Goal: Task Accomplishment & Management: Manage account settings

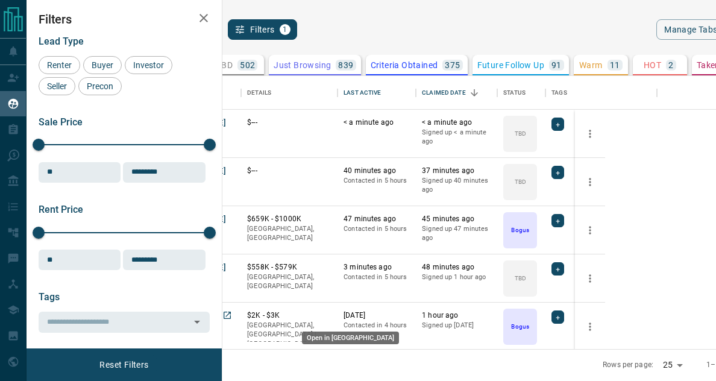
scroll to position [1, 0]
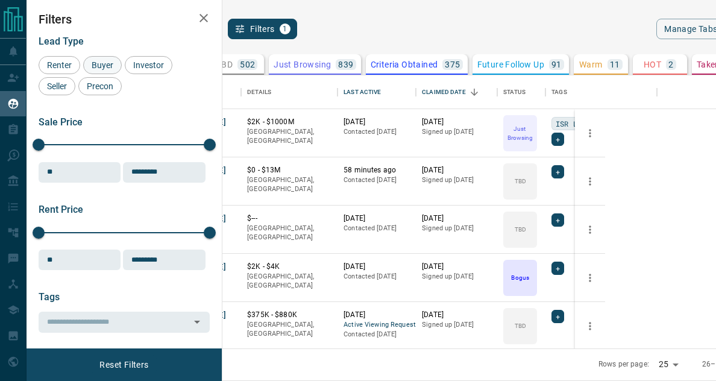
click at [108, 63] on span "Buyer" at bounding box center [102, 65] width 30 height 10
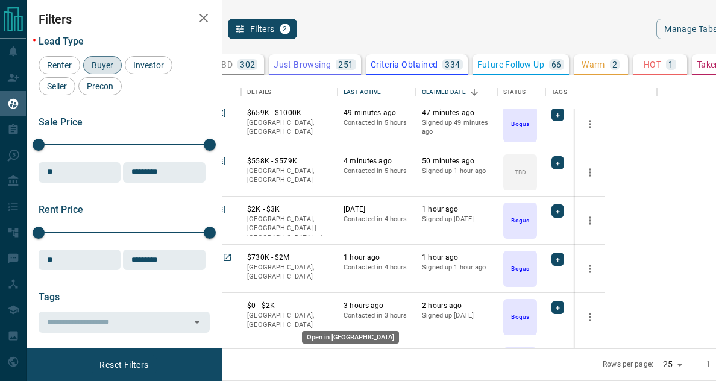
scroll to position [0, 0]
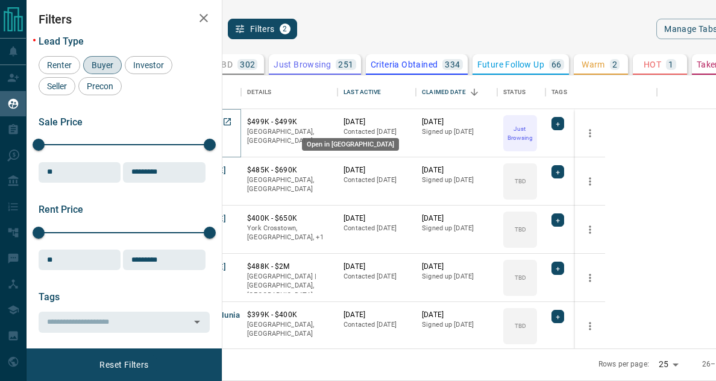
click at [231, 119] on icon "Open in New Tab" at bounding box center [227, 121] width 7 height 7
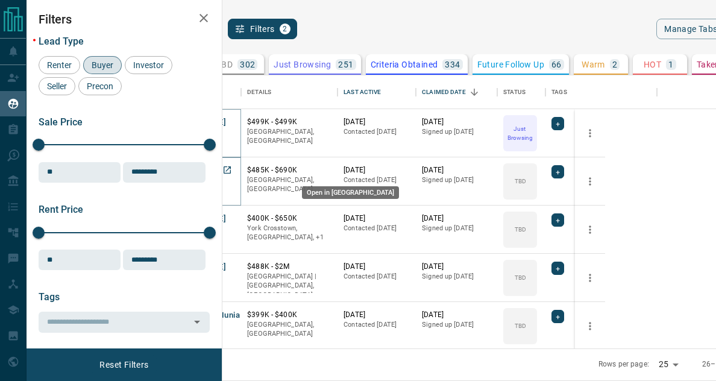
click at [232, 169] on icon "Open in New Tab" at bounding box center [227, 170] width 10 height 10
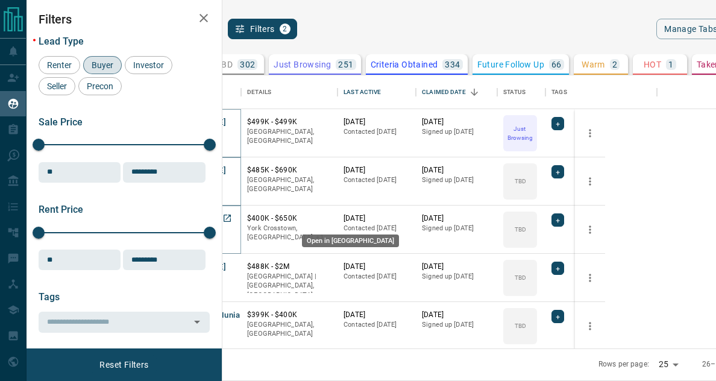
click at [232, 218] on icon "Open in New Tab" at bounding box center [227, 218] width 10 height 10
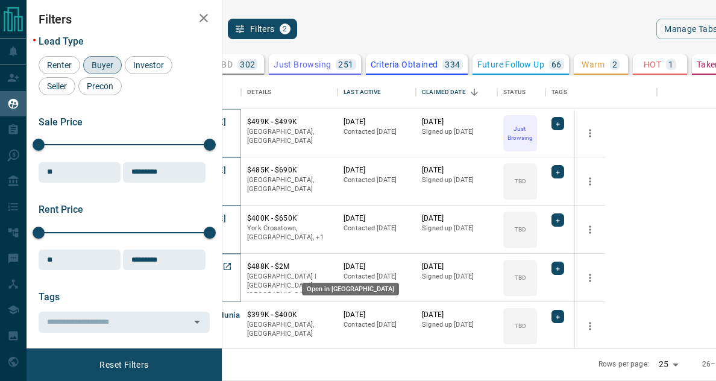
click at [232, 266] on icon "Open in New Tab" at bounding box center [227, 267] width 10 height 10
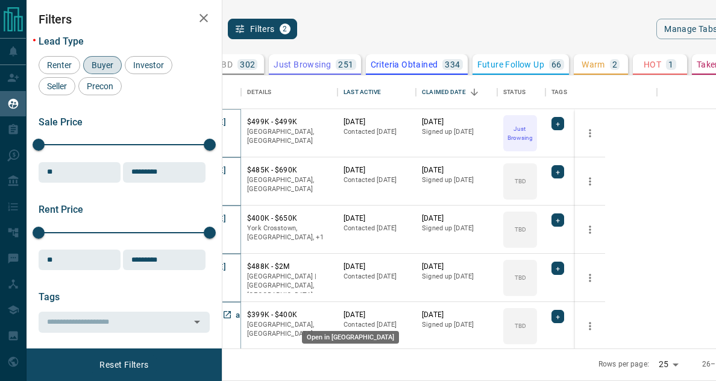
click at [231, 312] on icon "Open in New Tab" at bounding box center [227, 314] width 7 height 7
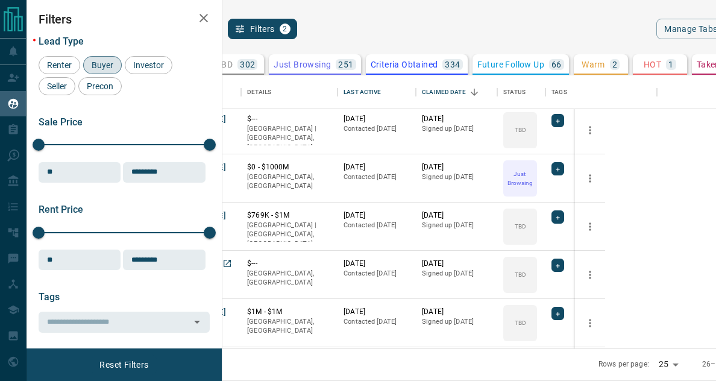
scroll to position [247, 0]
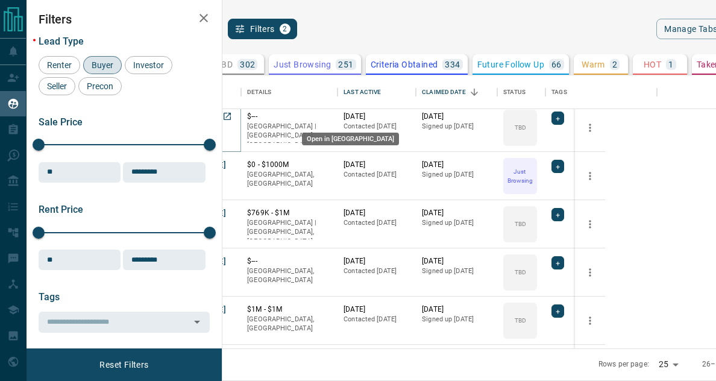
click at [232, 115] on icon "Open in New Tab" at bounding box center [227, 117] width 10 height 10
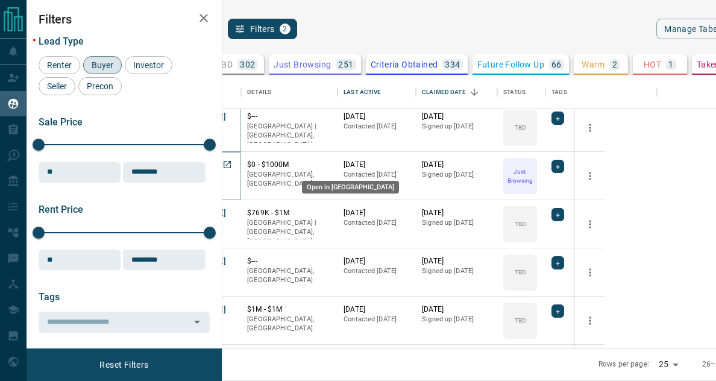
click at [232, 165] on icon "Open in New Tab" at bounding box center [227, 165] width 10 height 10
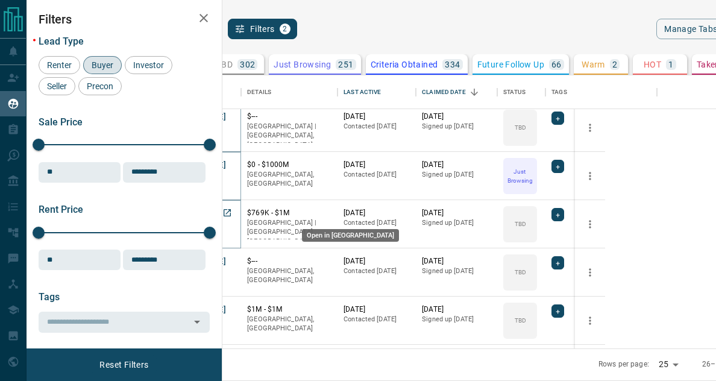
click at [231, 212] on icon "Open in New Tab" at bounding box center [227, 212] width 7 height 7
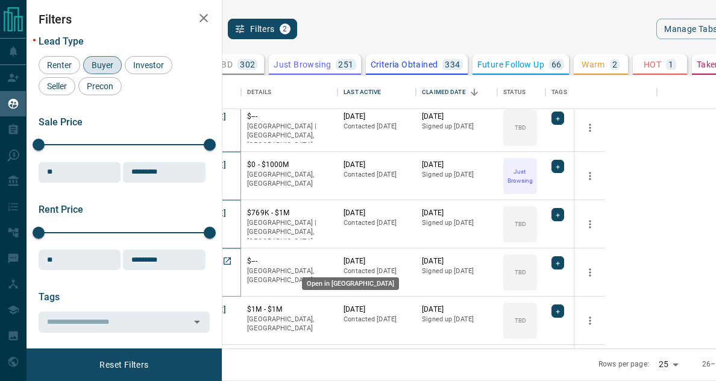
click at [232, 259] on icon "Open in New Tab" at bounding box center [227, 261] width 10 height 10
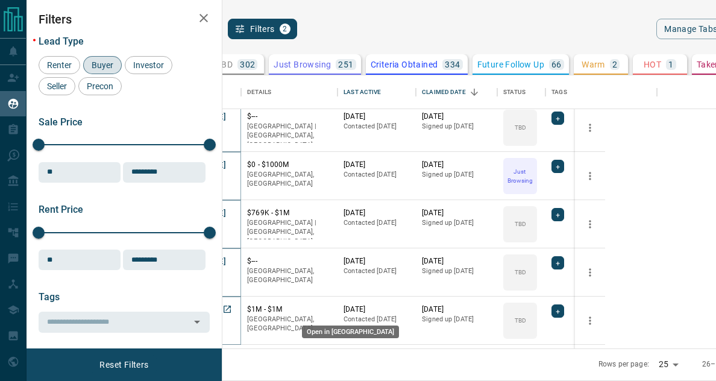
click at [232, 307] on icon "Open in New Tab" at bounding box center [227, 309] width 10 height 10
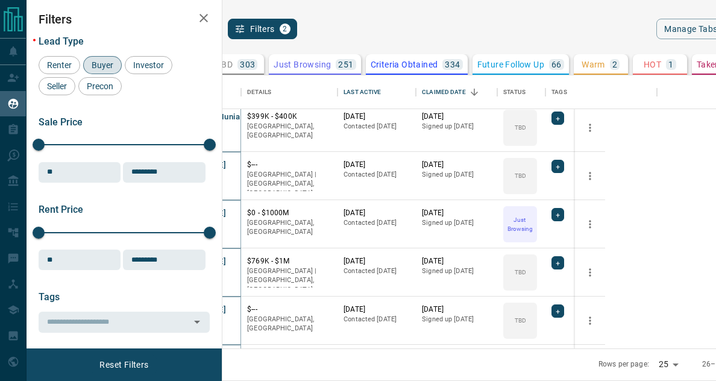
scroll to position [295, 0]
click at [455, 29] on div "My Leads Filters 2" at bounding box center [296, 29] width 336 height 20
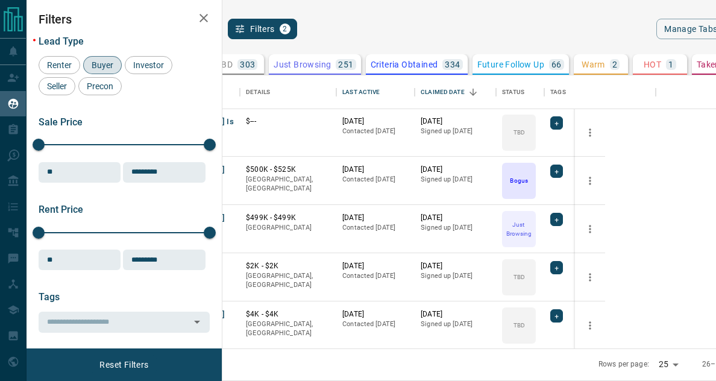
scroll to position [862, 1]
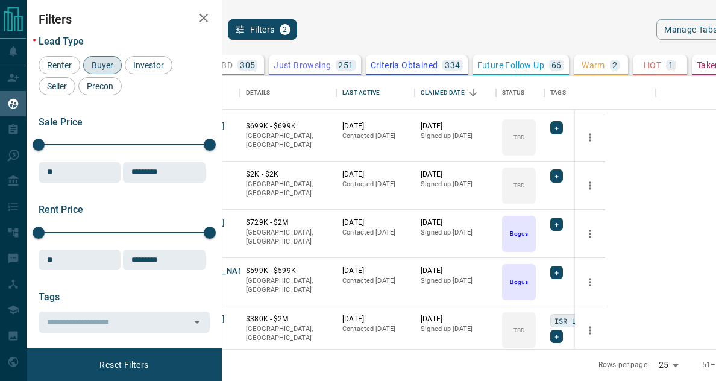
scroll to position [224, 1]
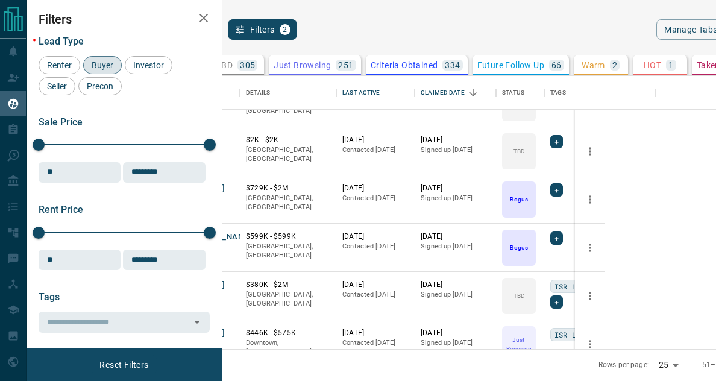
drag, startPoint x: 437, startPoint y: 351, endPoint x: 561, endPoint y: 364, distance: 124.8
click at [437, 351] on div "Rows per page: 25 ** 51–75 of 1145" at bounding box center [470, 365] width 687 height 32
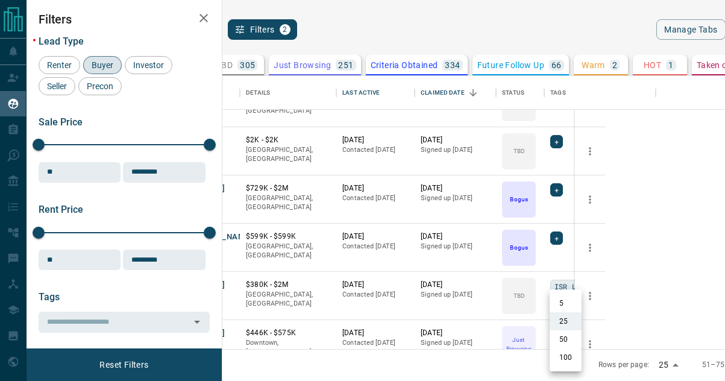
click at [573, 363] on body "Lead Transfers Claim Leads My Leads Tasks Opportunities Deals Campaigns Automat…" at bounding box center [362, 190] width 725 height 380
click at [567, 356] on li "100" at bounding box center [566, 357] width 32 height 18
type input "***"
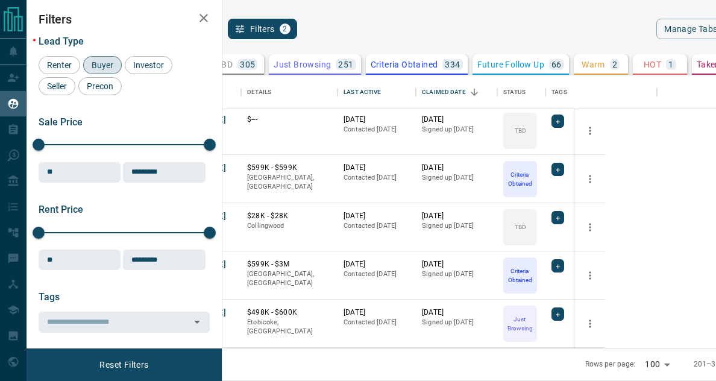
scroll to position [339, 0]
click at [410, 212] on p "[DATE]" at bounding box center [377, 217] width 66 height 10
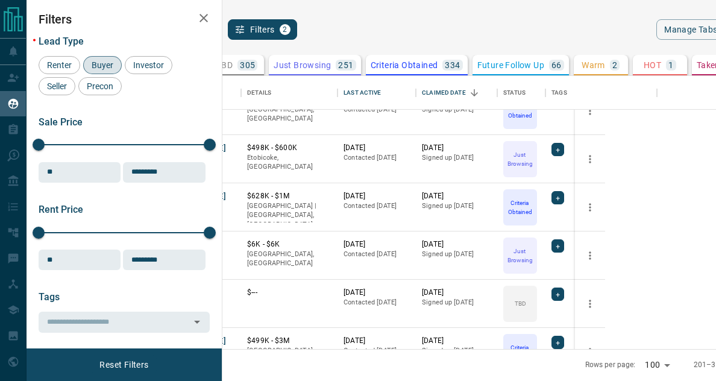
scroll to position [515, 0]
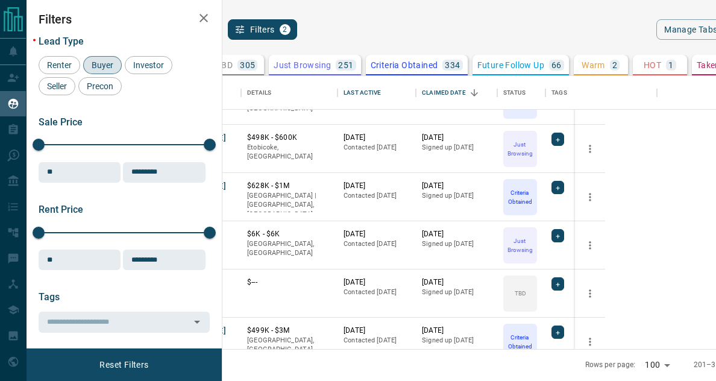
click at [477, 17] on div "My Leads Filters 2 Manage Tabs New Lead All 1145 TBD 305 Do Not Contact - Not R…" at bounding box center [372, 190] width 690 height 380
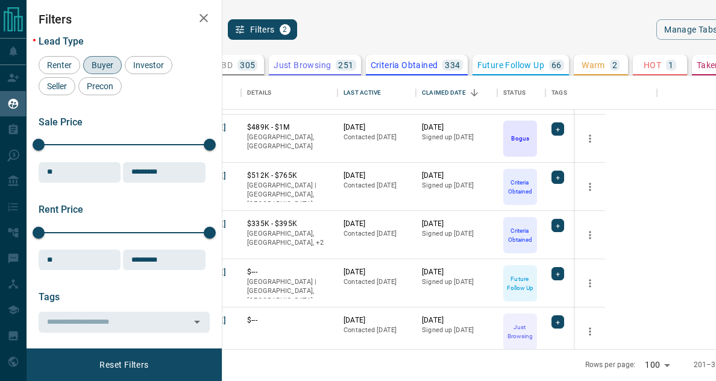
scroll to position [2601, 0]
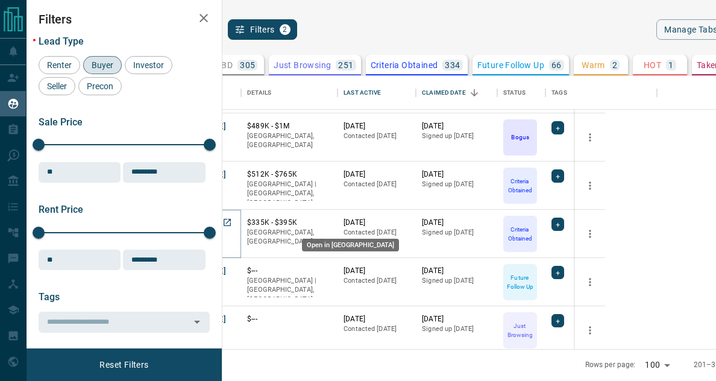
click at [232, 224] on icon "Open in New Tab" at bounding box center [227, 223] width 10 height 10
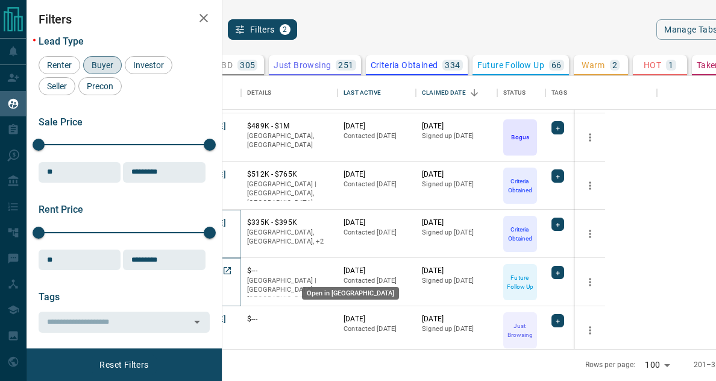
click at [232, 269] on icon "Open in New Tab" at bounding box center [227, 271] width 10 height 10
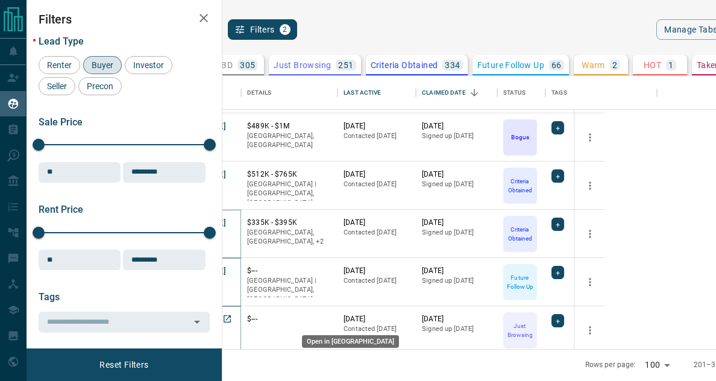
click at [232, 317] on icon "Open in New Tab" at bounding box center [227, 319] width 10 height 10
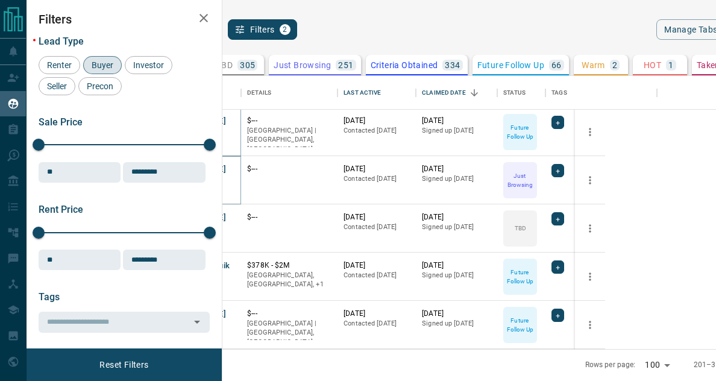
scroll to position [2756, 0]
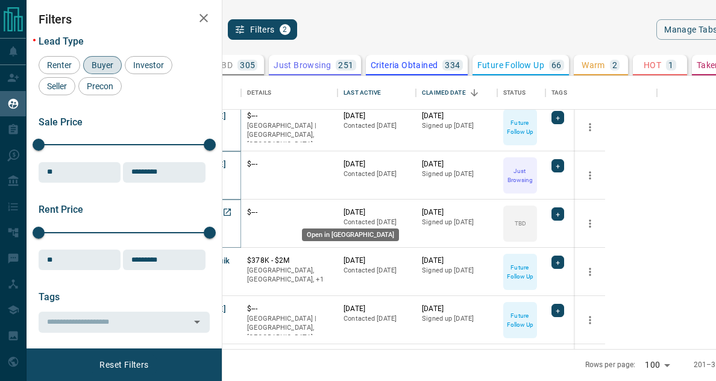
click at [232, 213] on icon "Open in New Tab" at bounding box center [227, 212] width 10 height 10
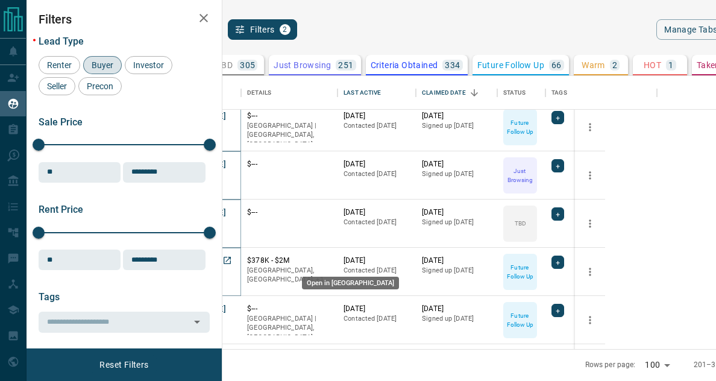
click at [232, 256] on icon "Open in New Tab" at bounding box center [227, 261] width 10 height 10
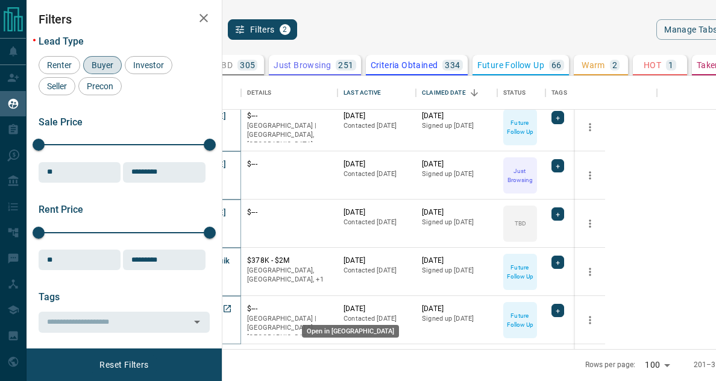
click at [231, 308] on icon "Open in New Tab" at bounding box center [227, 308] width 7 height 7
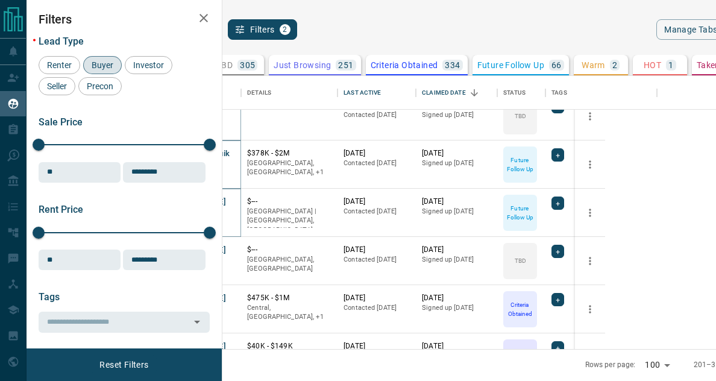
scroll to position [2942, 0]
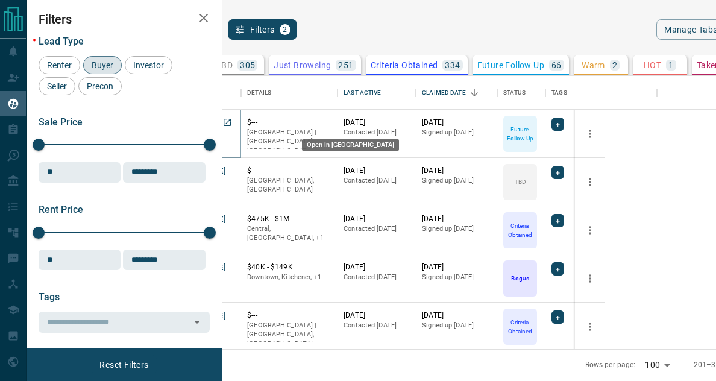
click at [232, 123] on icon "Open in New Tab" at bounding box center [227, 123] width 10 height 10
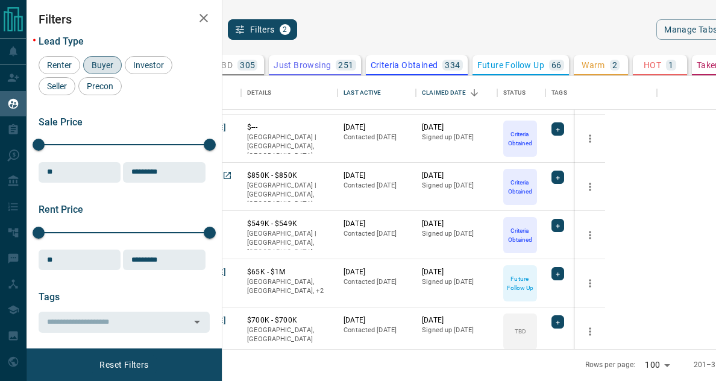
scroll to position [3171, 0]
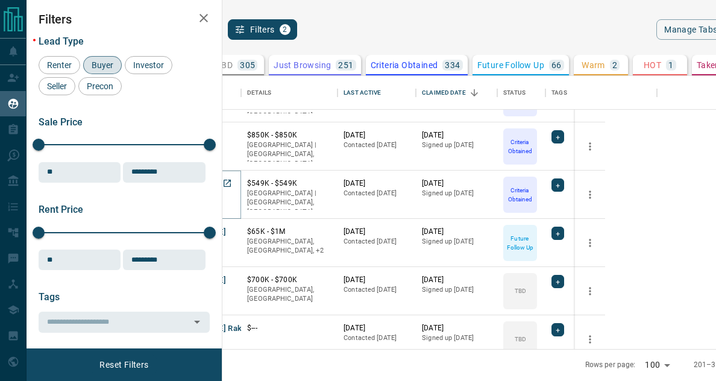
click at [181, 182] on button "D Dd" at bounding box center [172, 183] width 18 height 11
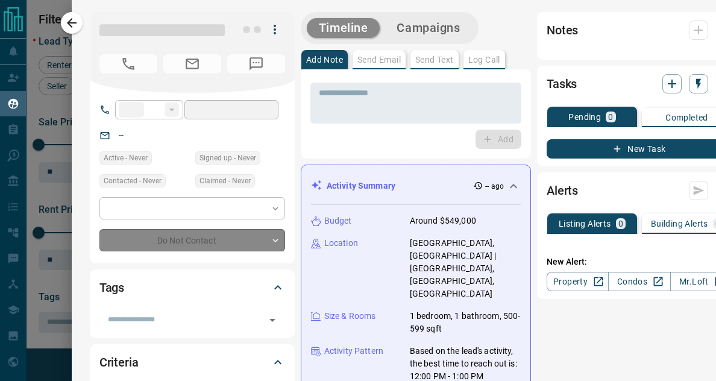
type input "**"
type input "**********"
type input "*"
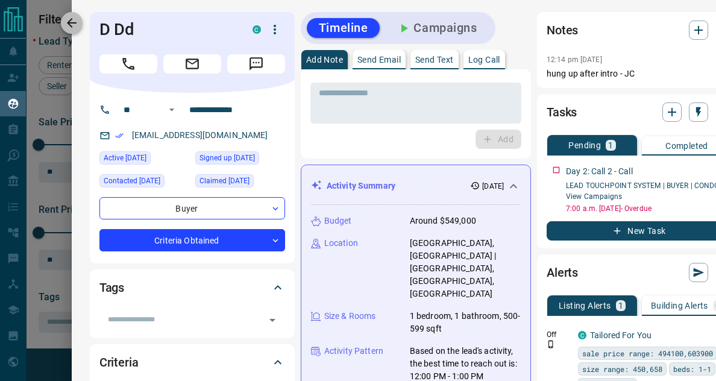
click at [67, 16] on icon "button" at bounding box center [72, 23] width 14 height 14
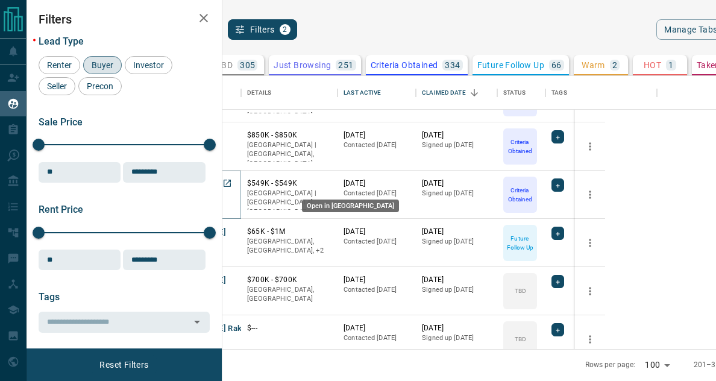
click at [231, 181] on icon "Open in New Tab" at bounding box center [227, 183] width 7 height 7
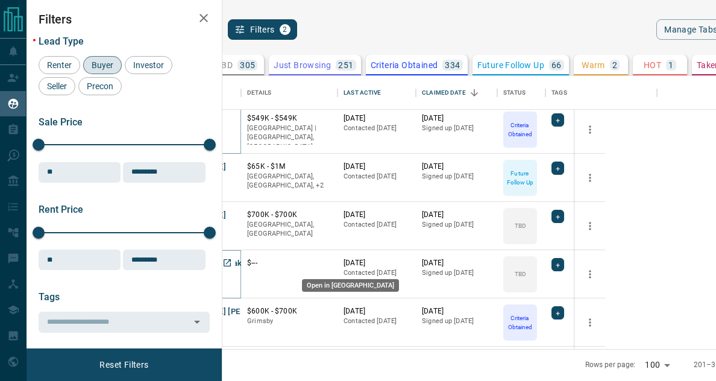
click at [232, 262] on icon "Open in New Tab" at bounding box center [227, 263] width 10 height 10
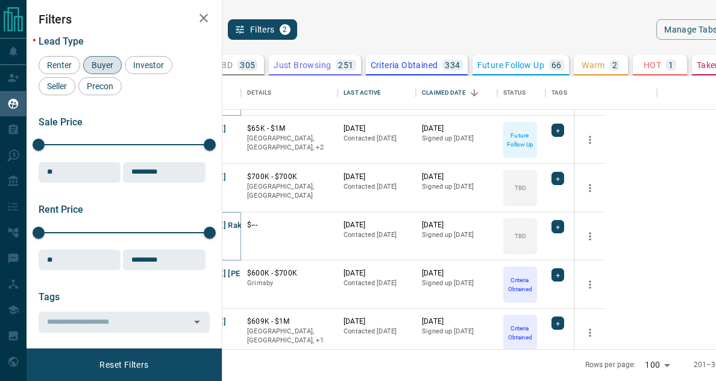
scroll to position [3274, 0]
click at [232, 274] on icon "Open in New Tab" at bounding box center [227, 273] width 10 height 10
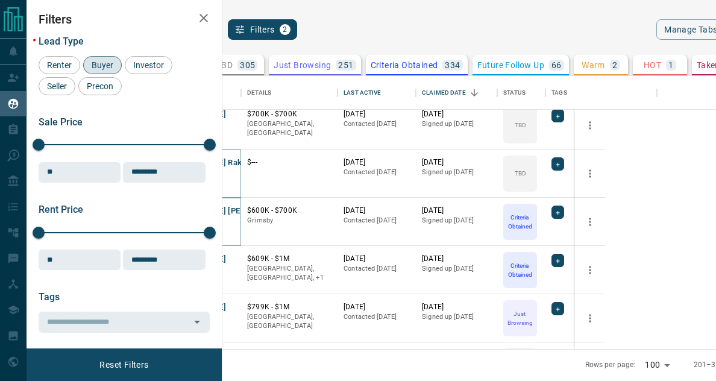
scroll to position [3337, 0]
click at [235, 303] on link "Open in New Tab" at bounding box center [227, 306] width 16 height 16
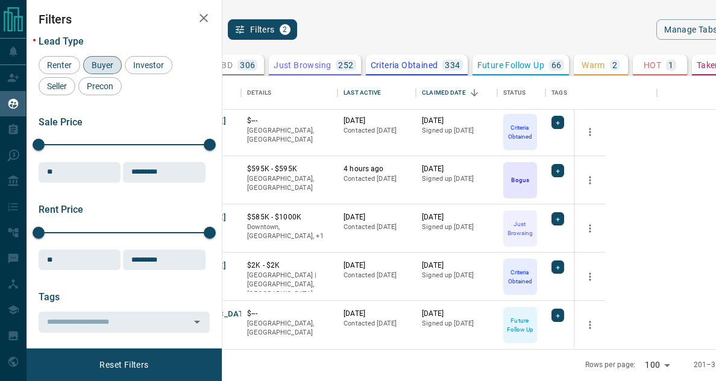
scroll to position [1, 0]
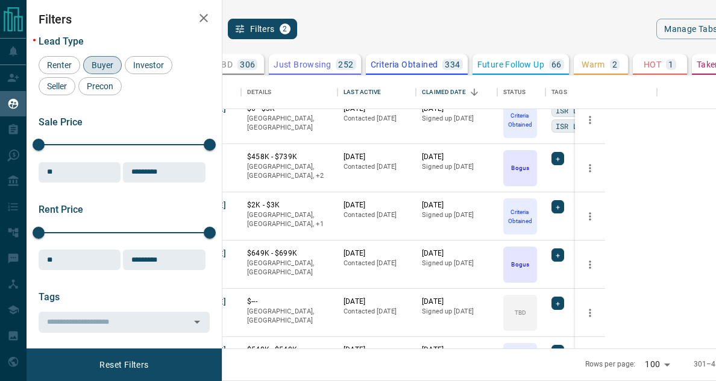
scroll to position [449, 0]
